Goal: Transaction & Acquisition: Purchase product/service

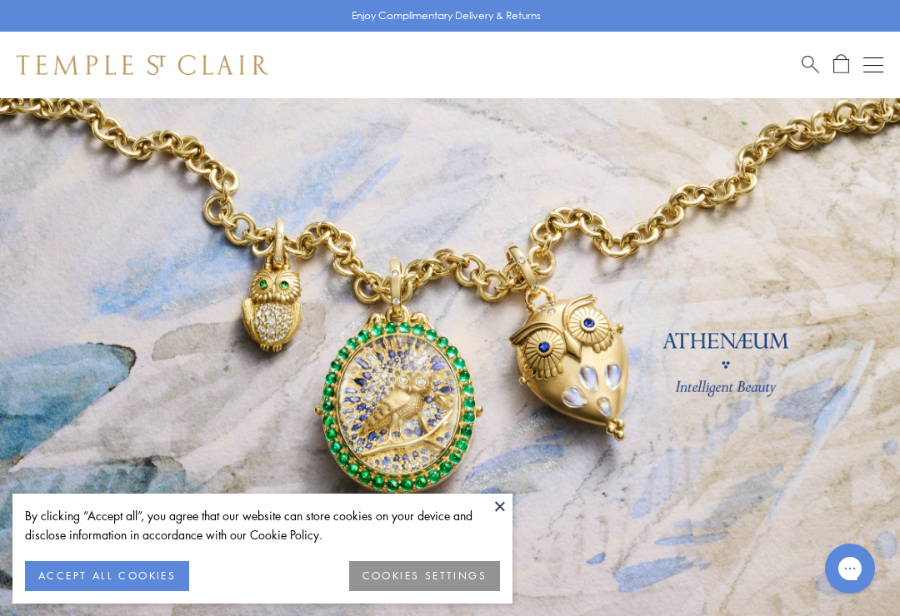
click at [820, 410] on link at bounding box center [450, 368] width 900 height 541
click at [497, 503] on button at bounding box center [499, 506] width 25 height 25
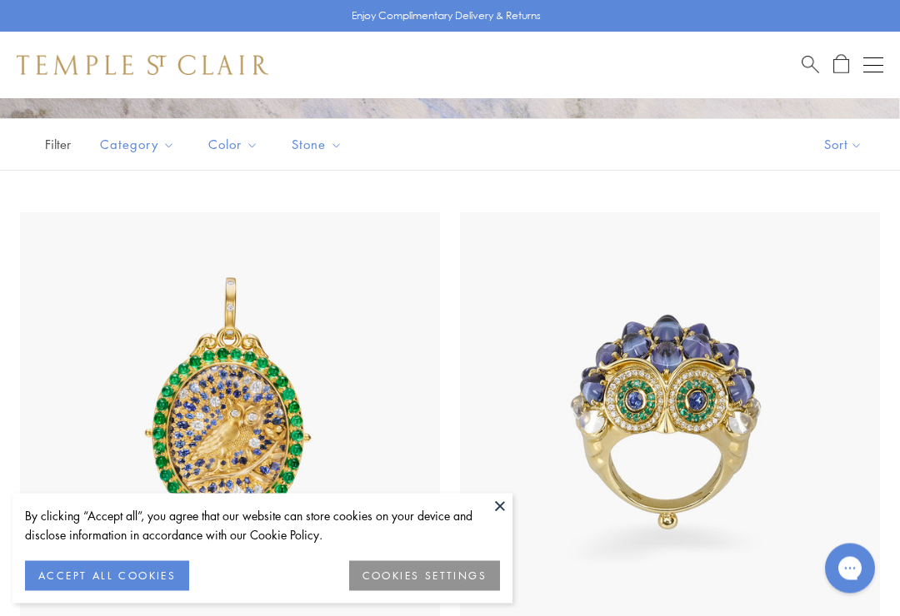
scroll to position [272, 0]
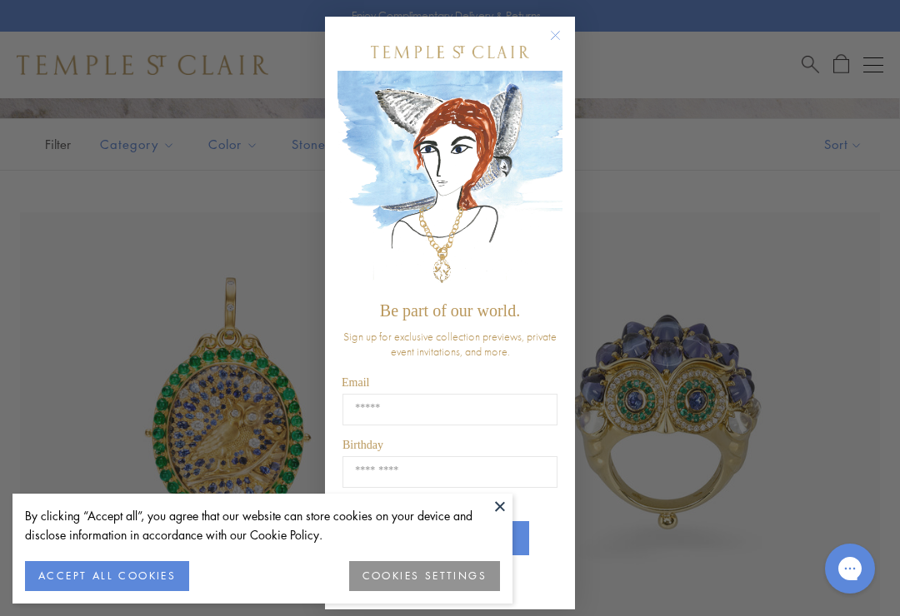
click at [561, 39] on circle "Close dialog" at bounding box center [556, 36] width 20 height 20
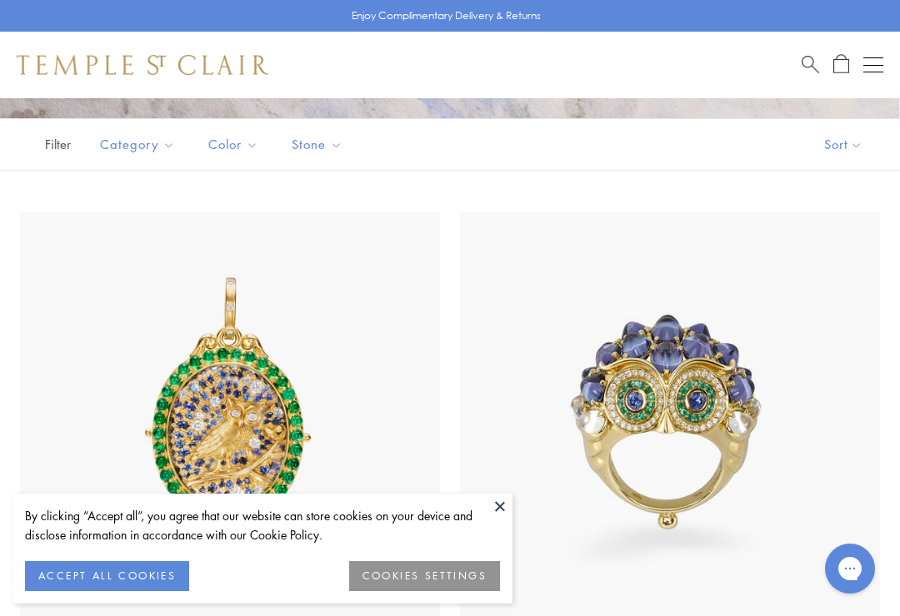
click at [498, 519] on button at bounding box center [499, 506] width 25 height 25
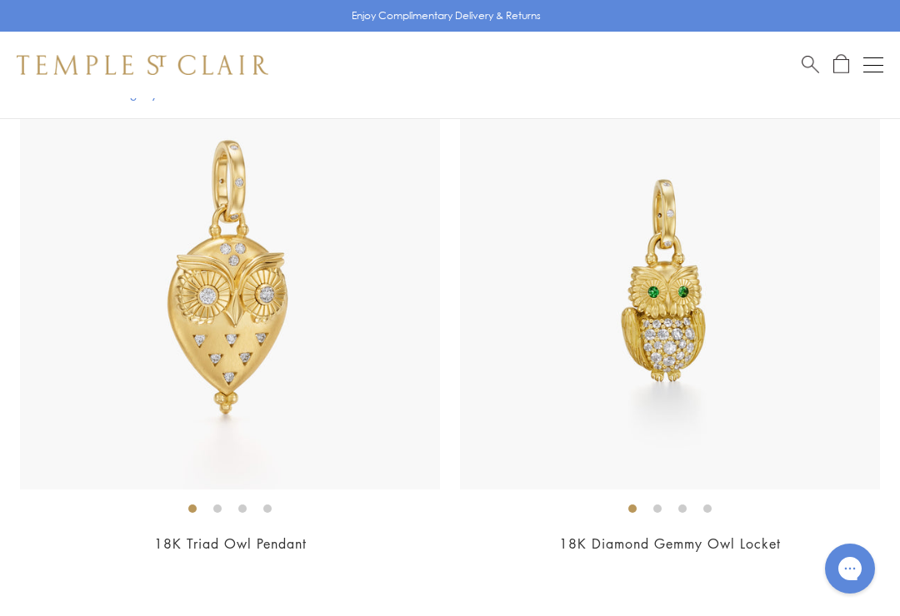
scroll to position [2589, 0]
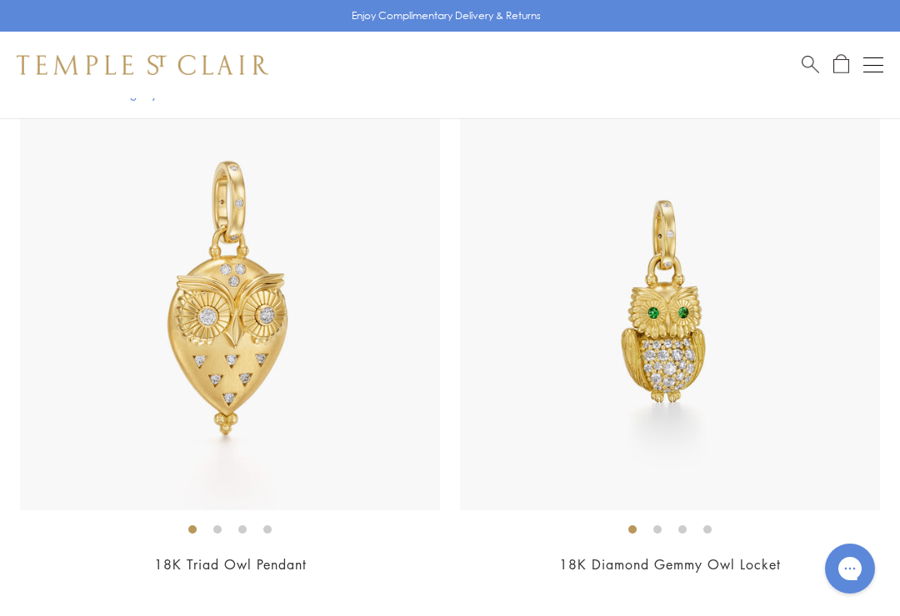
click at [877, 69] on button "Open navigation" at bounding box center [873, 65] width 20 height 20
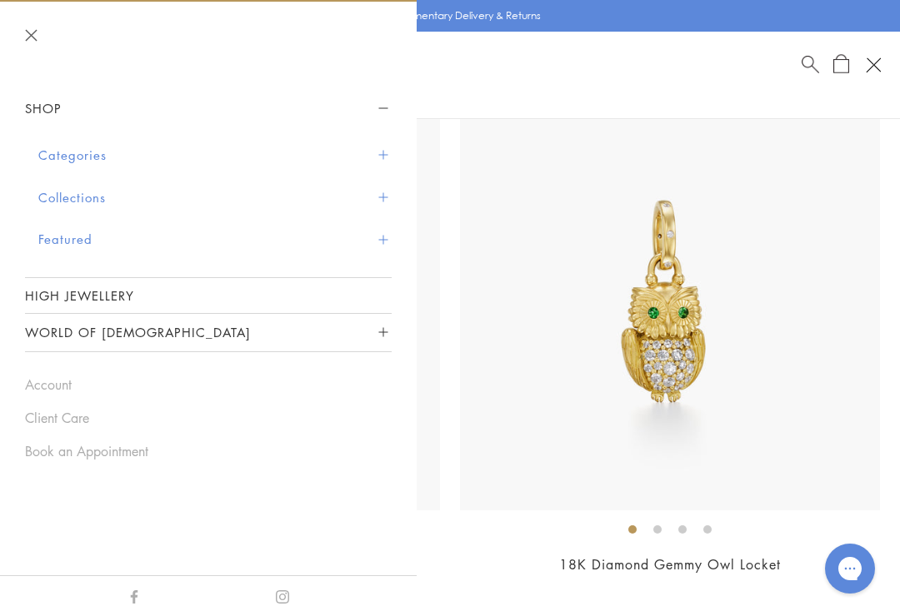
click at [389, 150] on button "Categories" at bounding box center [214, 155] width 353 height 42
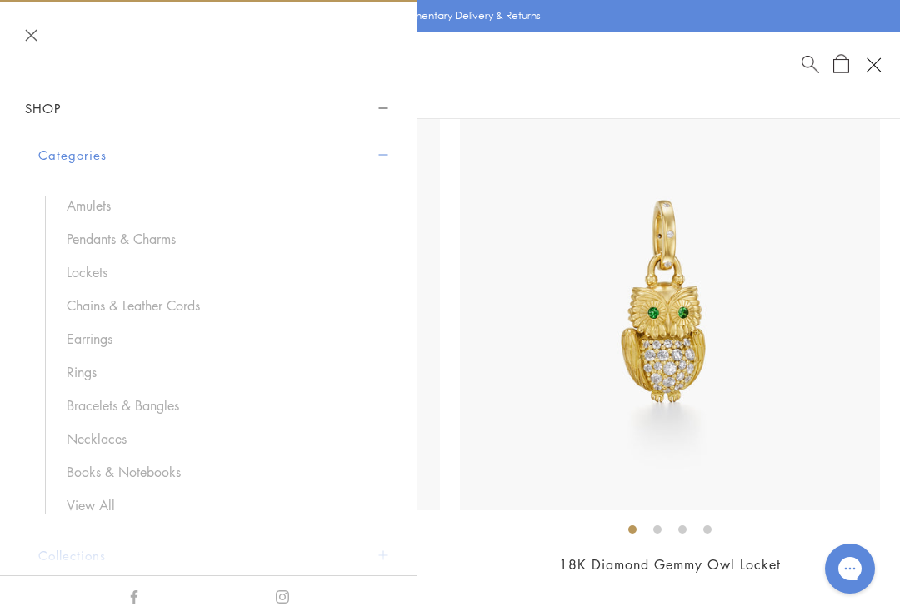
click at [96, 337] on link "Earrings" at bounding box center [221, 339] width 308 height 18
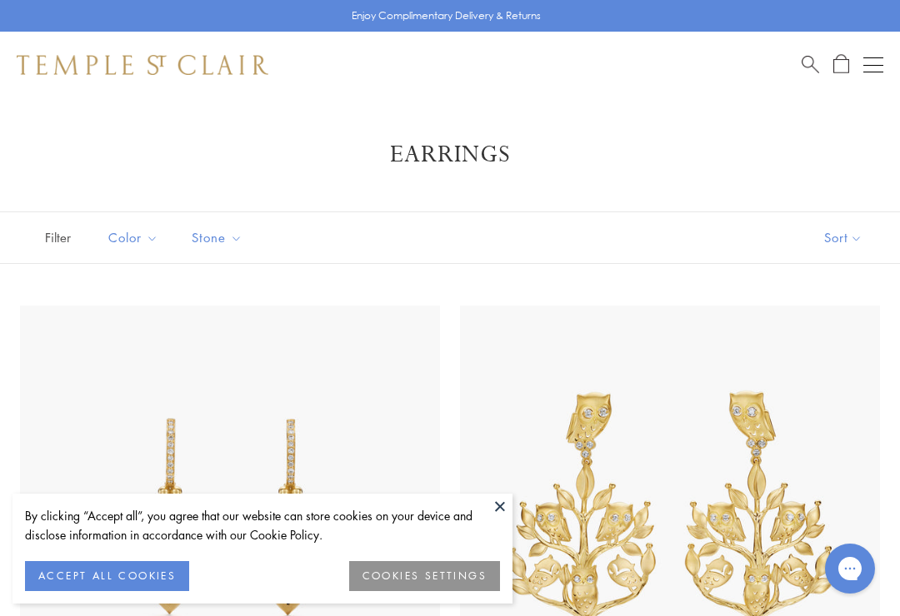
click at [497, 501] on button at bounding box center [499, 506] width 25 height 25
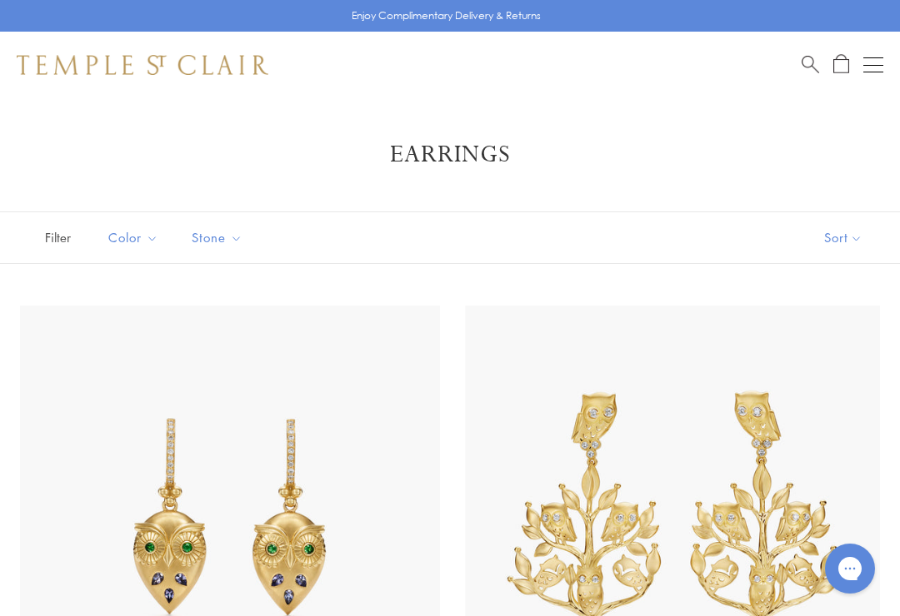
click at [851, 373] on img at bounding box center [675, 516] width 420 height 420
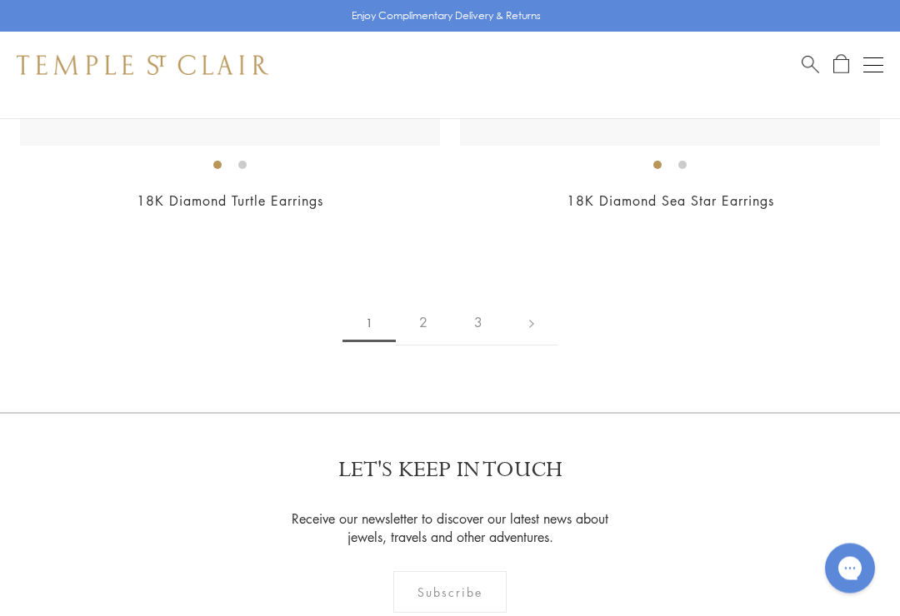
scroll to position [14302, 0]
click at [419, 307] on link "2" at bounding box center [423, 323] width 55 height 46
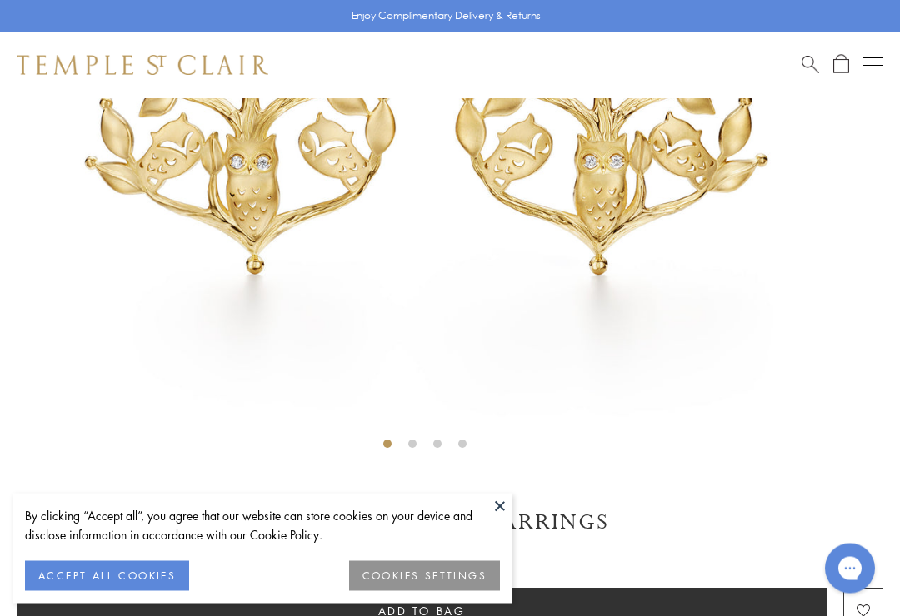
scroll to position [490, 0]
click at [500, 503] on button at bounding box center [499, 506] width 25 height 25
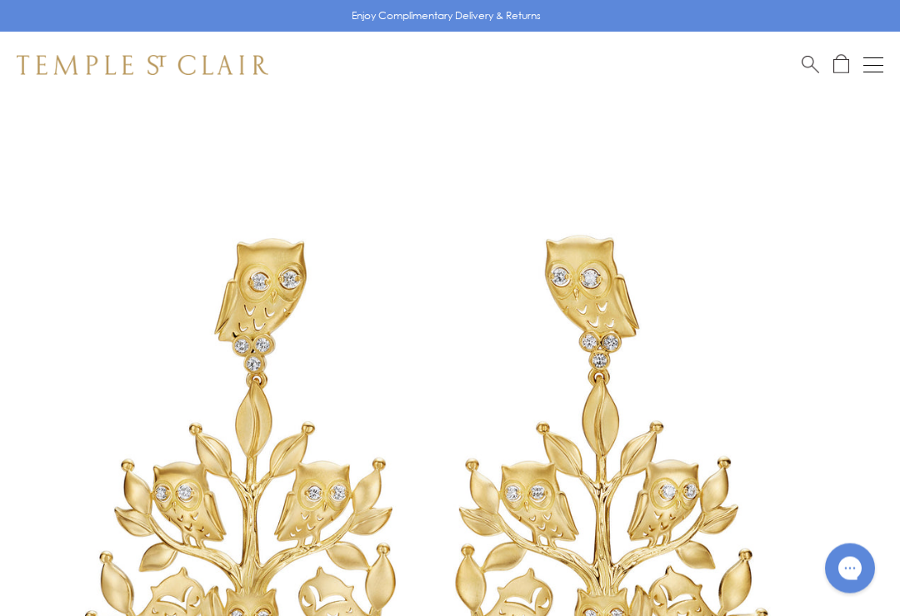
scroll to position [0, 0]
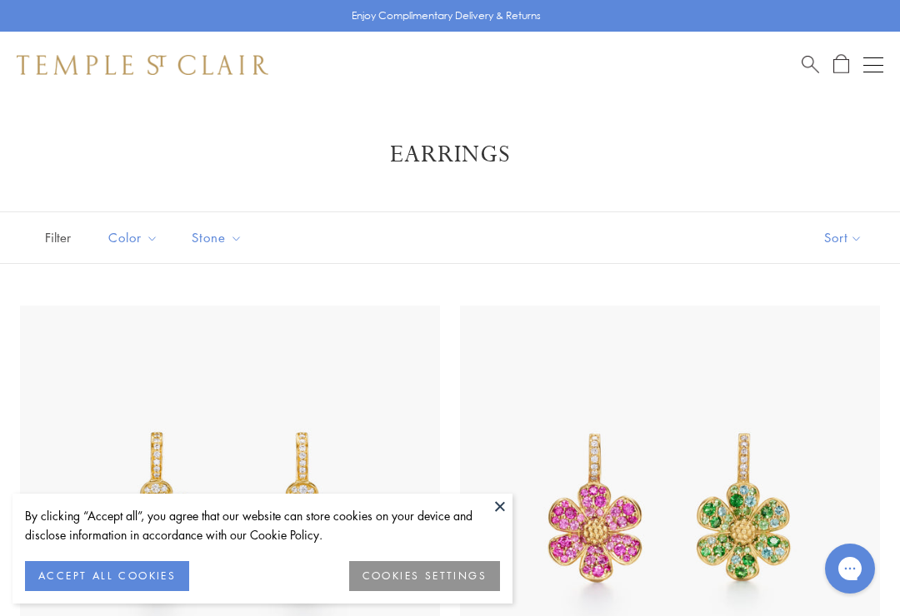
click at [500, 508] on button at bounding box center [499, 506] width 25 height 25
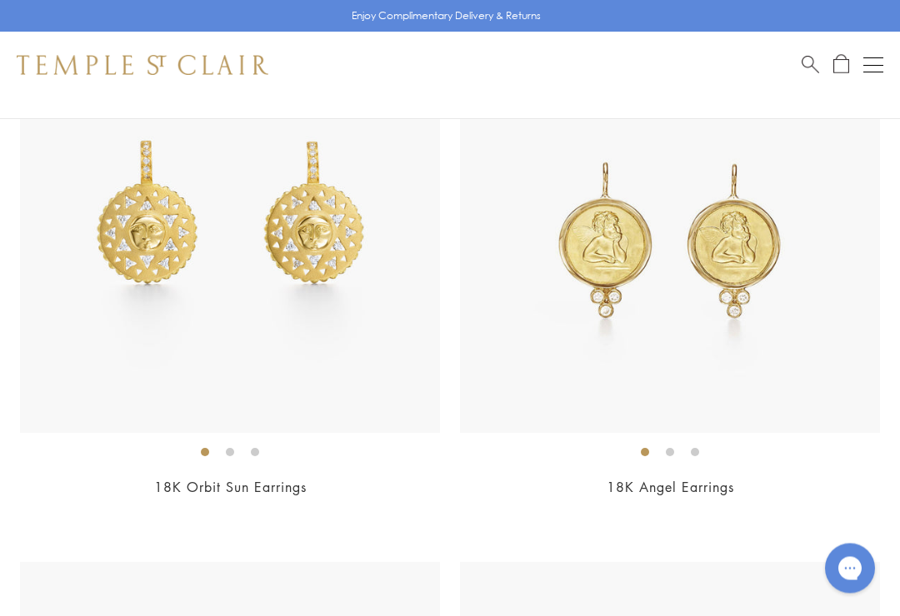
scroll to position [1391, 0]
click at [680, 477] on link "18K Angel Earrings" at bounding box center [669, 486] width 127 height 18
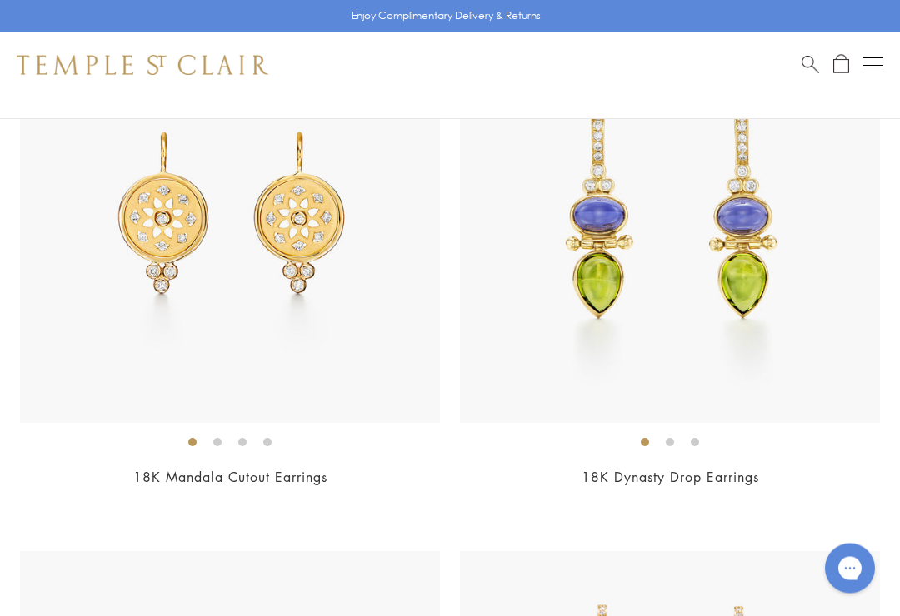
scroll to position [11288, 0]
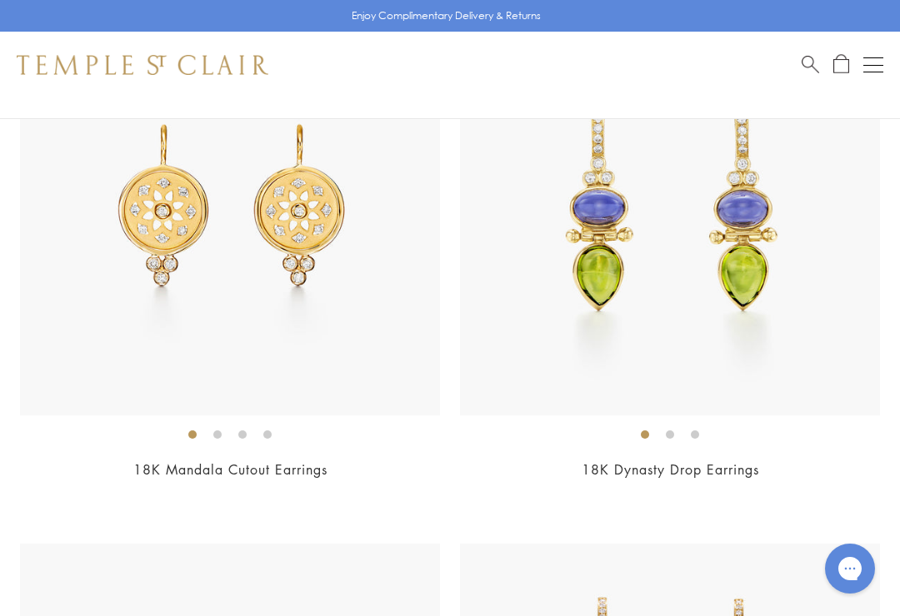
click at [311, 461] on link "18K Mandala Cutout Earrings" at bounding box center [230, 470] width 194 height 18
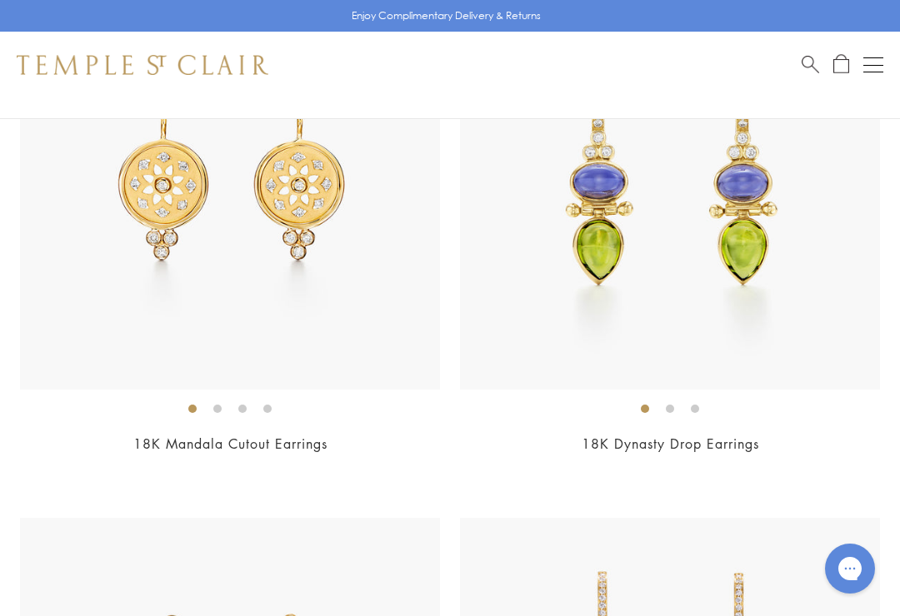
click at [287, 435] on link "18K Mandala Cutout Earrings" at bounding box center [230, 444] width 194 height 18
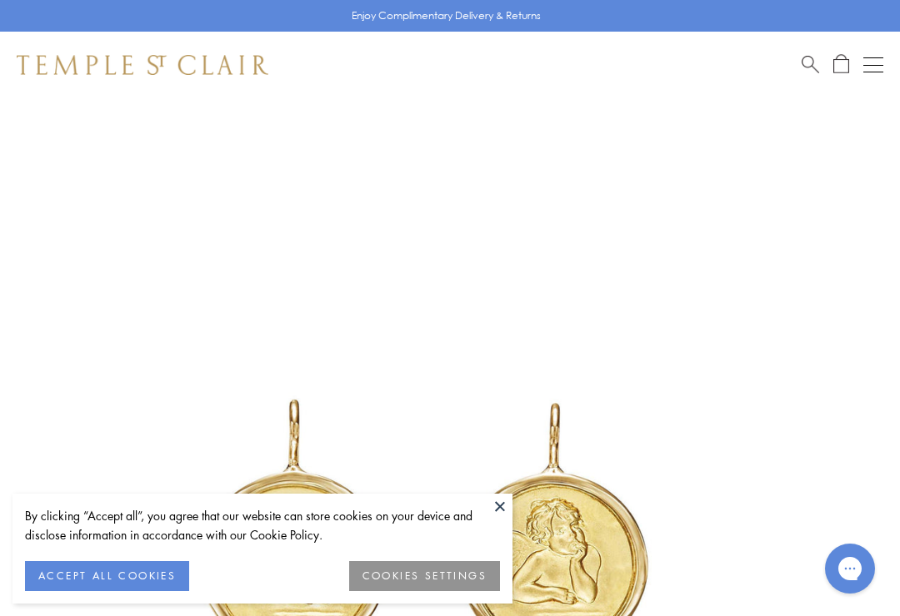
click at [509, 507] on button at bounding box center [499, 506] width 25 height 25
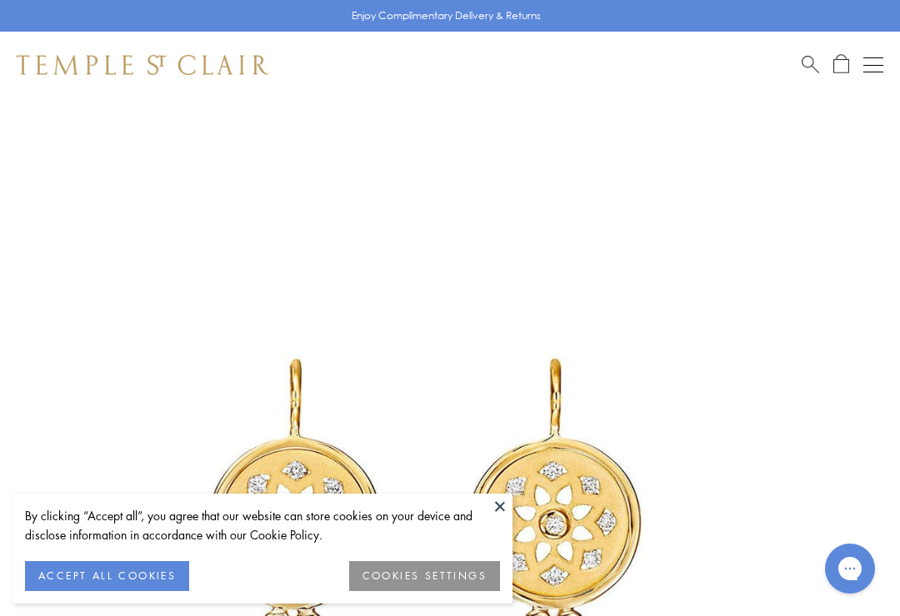
click at [503, 506] on button at bounding box center [499, 506] width 25 height 25
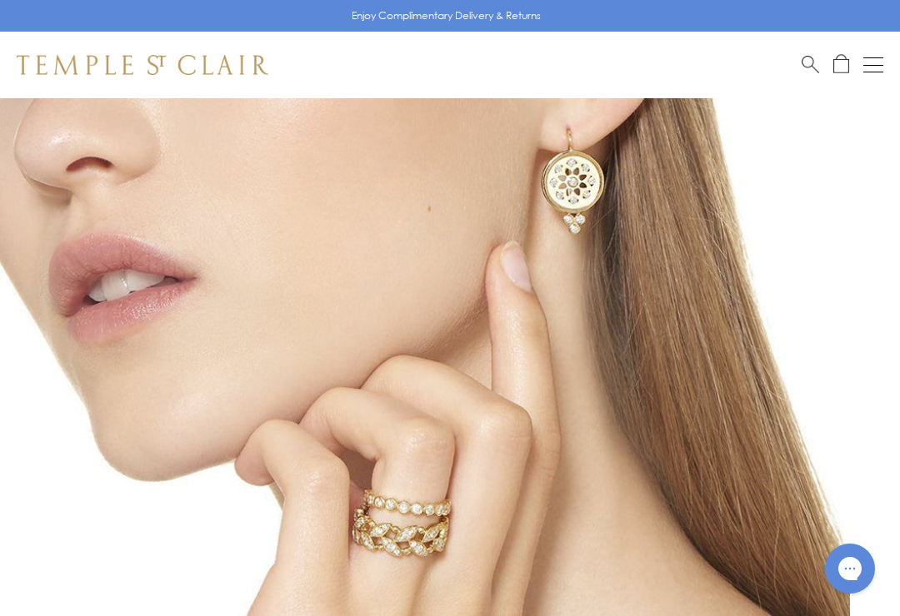
click at [616, 414] on img at bounding box center [425, 523] width 850 height 850
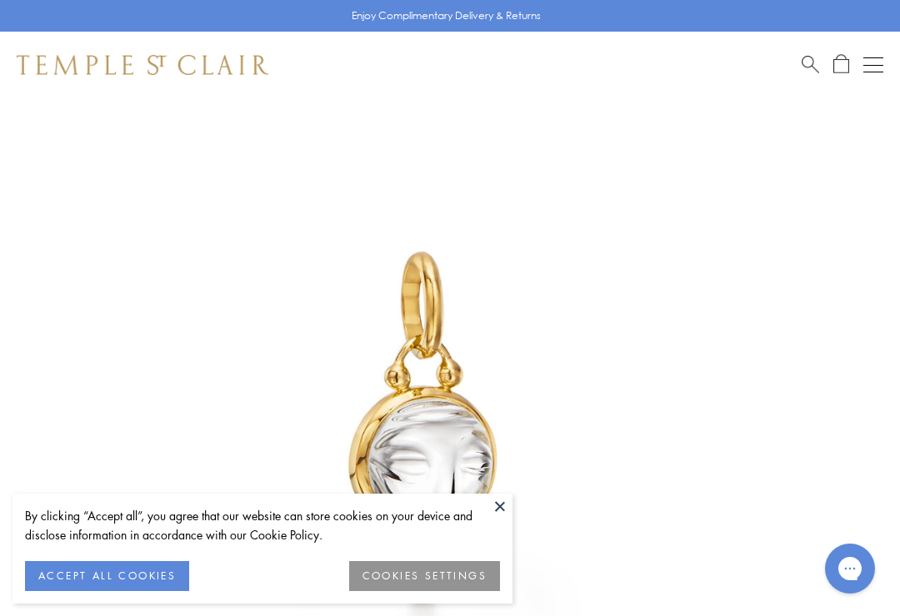
click at [508, 510] on button at bounding box center [499, 506] width 25 height 25
